Goal: Information Seeking & Learning: Learn about a topic

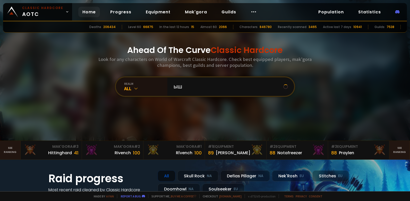
type input "ы"
type input "sifilina"
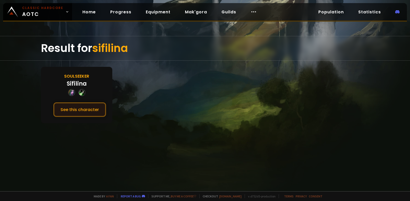
click at [85, 109] on button "See this character" at bounding box center [79, 109] width 53 height 15
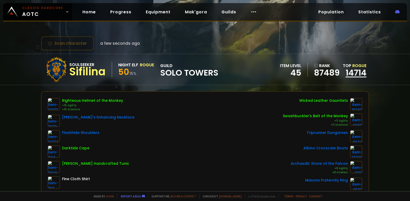
click at [355, 67] on link "14714" at bounding box center [355, 73] width 21 height 12
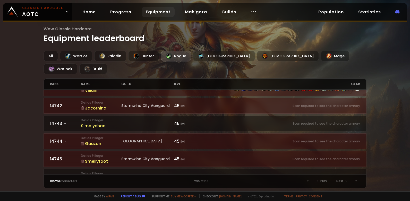
scroll to position [792, 0]
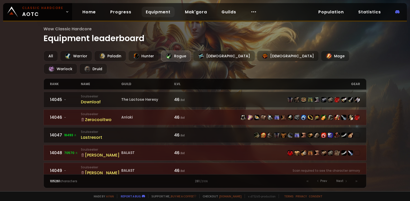
scroll to position [792, 0]
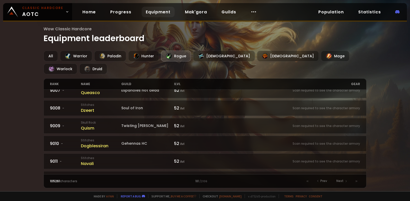
scroll to position [180, 0]
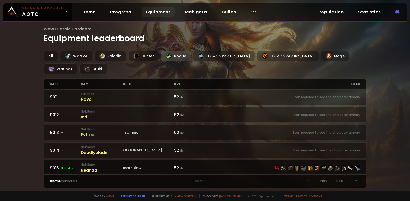
click at [210, 165] on div at bounding box center [282, 168] width 155 height 6
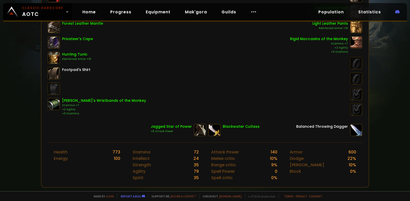
scroll to position [77, 0]
